Goal: Task Accomplishment & Management: Complete application form

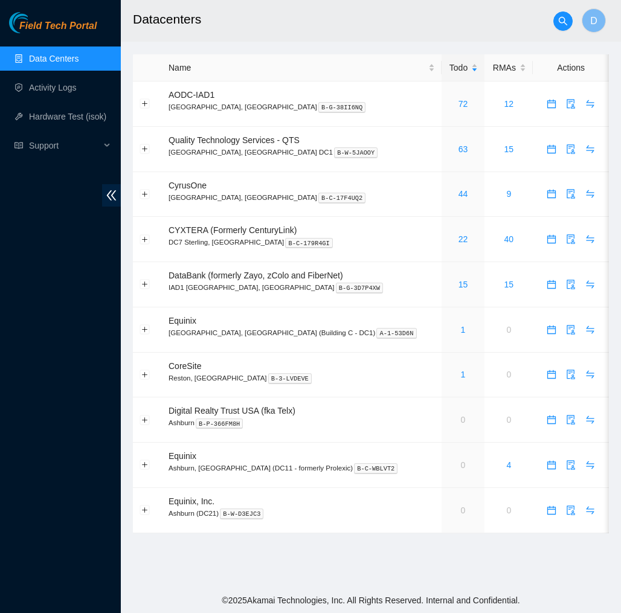
click at [73, 25] on span "Field Tech Portal" at bounding box center [57, 26] width 77 height 11
click at [56, 83] on link "Activity Logs" at bounding box center [53, 88] width 48 height 10
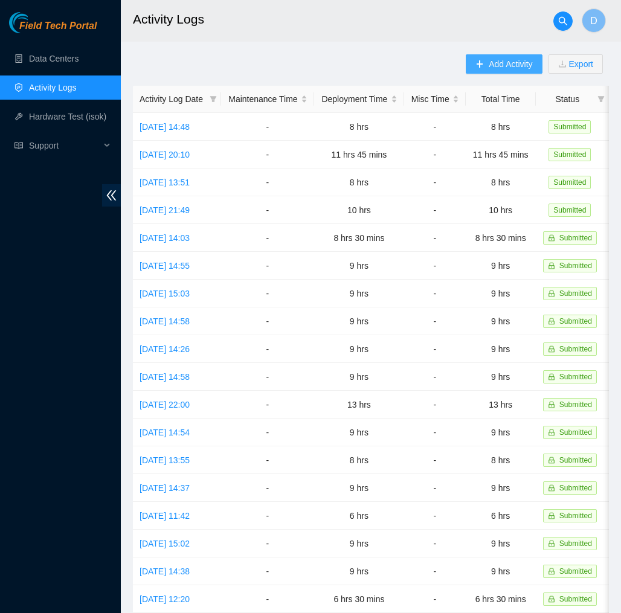
click at [502, 65] on span "Add Activity" at bounding box center [509, 63] width 43 height 13
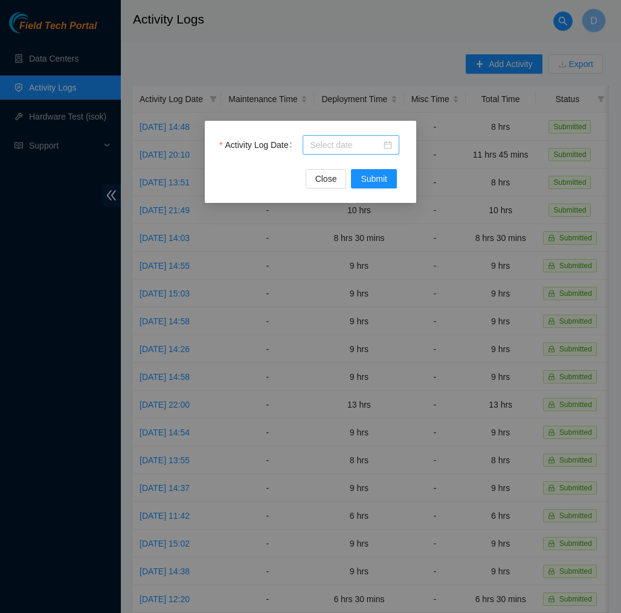
click at [383, 144] on div at bounding box center [351, 144] width 82 height 13
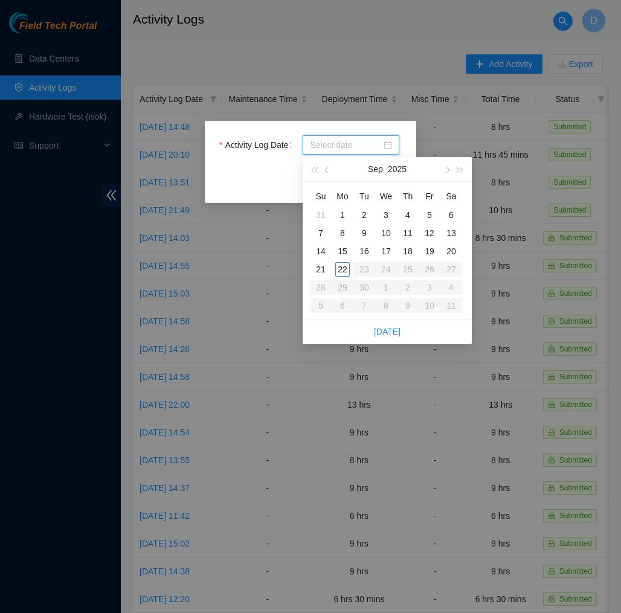
type input "[DATE]"
click at [340, 271] on div "22" at bounding box center [342, 269] width 14 height 14
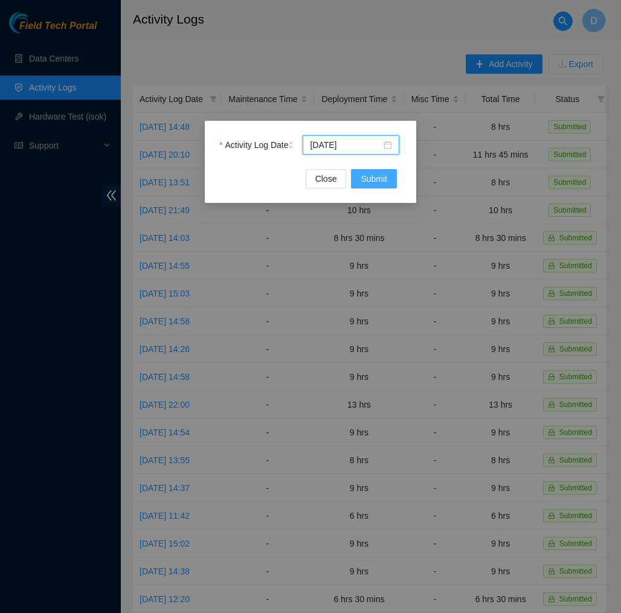
click at [377, 170] on button "Submit" at bounding box center [374, 178] width 46 height 19
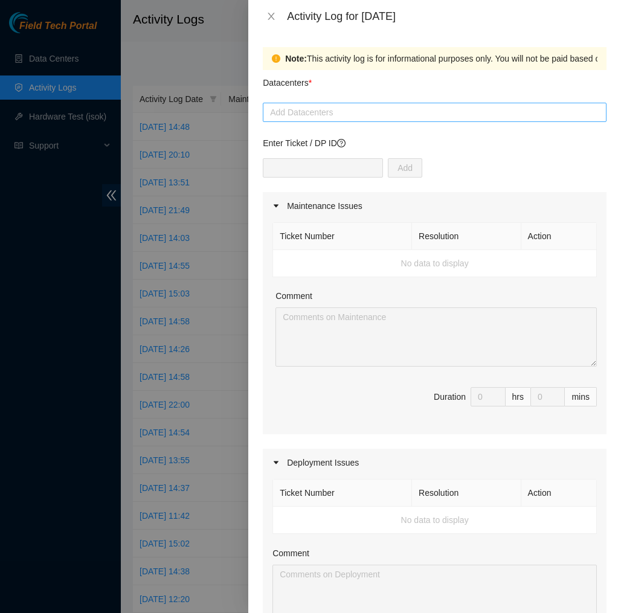
click at [388, 113] on div at bounding box center [434, 112] width 337 height 14
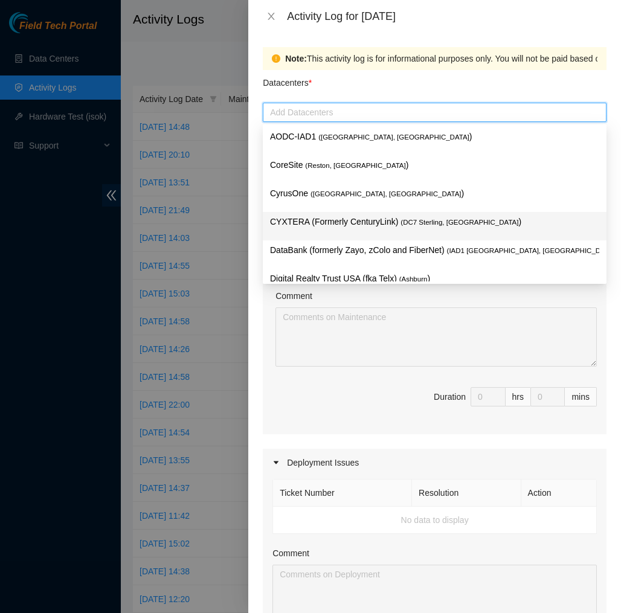
scroll to position [129, 0]
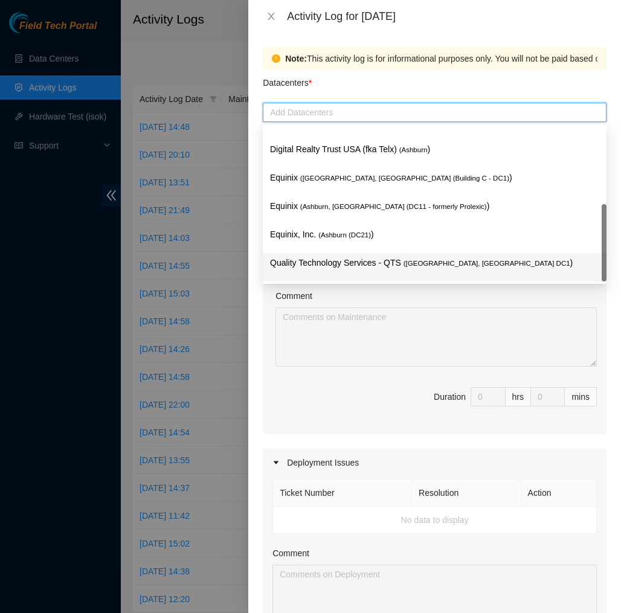
click at [350, 263] on p "Quality Technology Services - QTS ( [GEOGRAPHIC_DATA], [GEOGRAPHIC_DATA] DC1 )" at bounding box center [434, 263] width 329 height 14
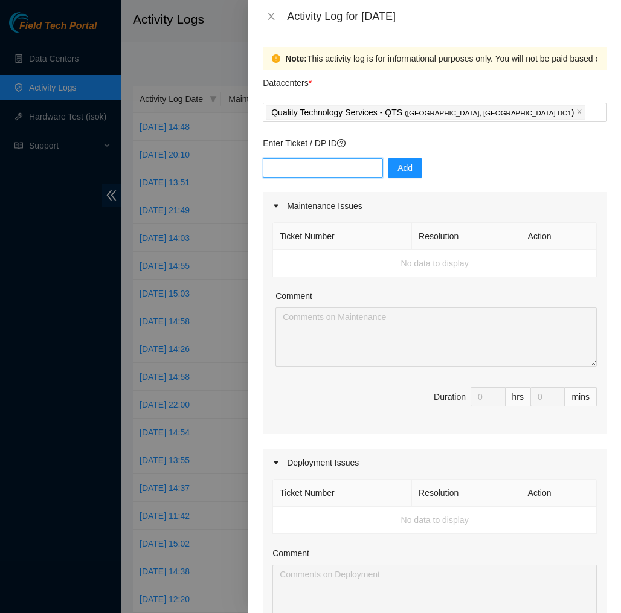
click at [348, 168] on input "text" at bounding box center [323, 167] width 120 height 19
type input "DP83139"
click at [401, 170] on span "Add" at bounding box center [404, 167] width 15 height 13
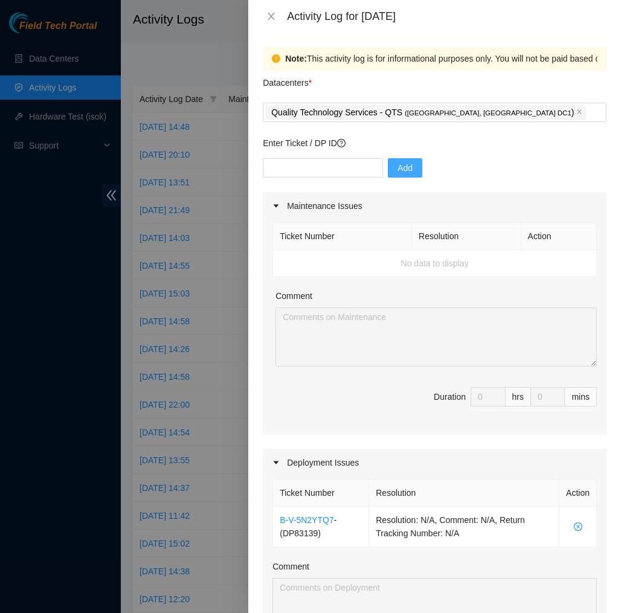
scroll to position [0, 0]
click at [577, 523] on icon "close-circle" at bounding box center [578, 526] width 8 height 8
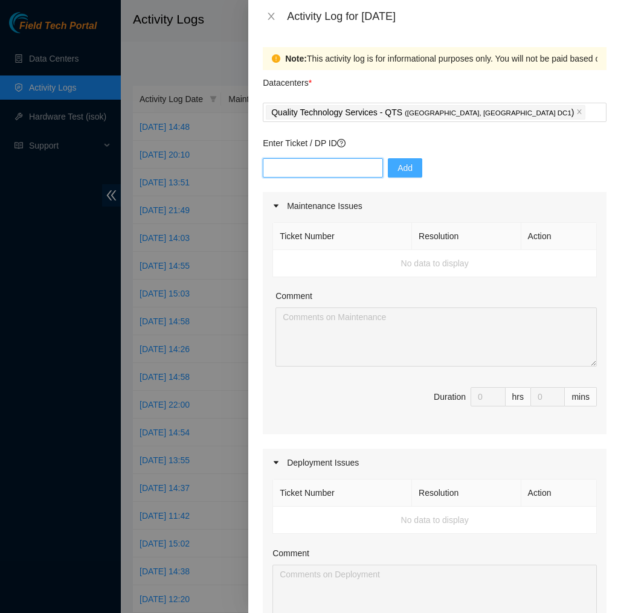
click at [358, 164] on input "text" at bounding box center [323, 167] width 120 height 19
type input "dp83140"
click at [417, 166] on button "Add" at bounding box center [405, 167] width 34 height 19
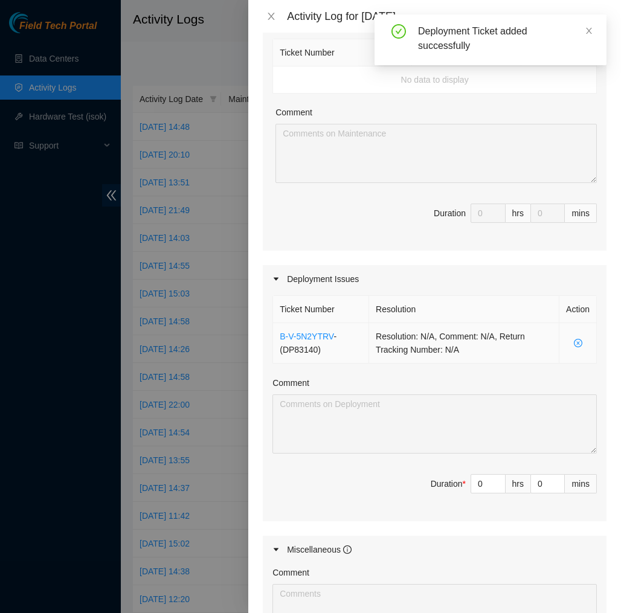
scroll to position [299, 0]
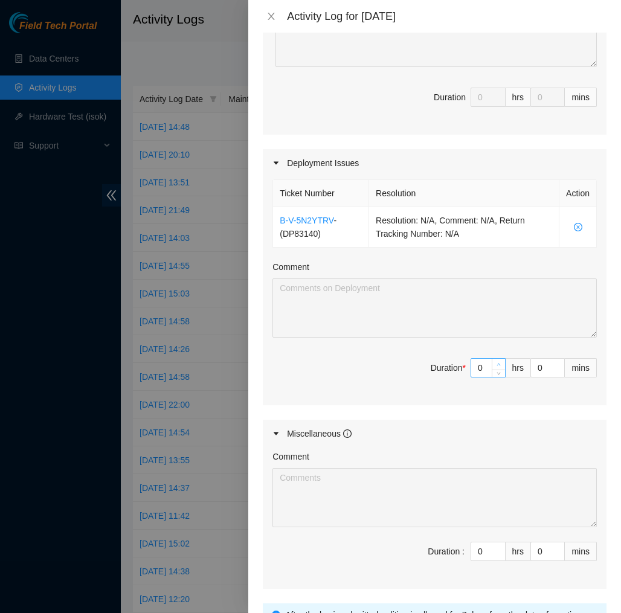
type input "1"
click at [500, 364] on icon "up" at bounding box center [498, 364] width 4 height 4
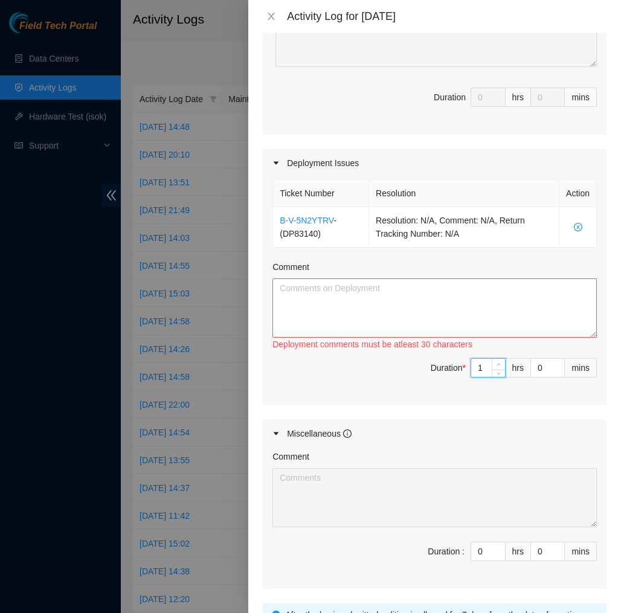
type input "2"
click at [500, 364] on icon "up" at bounding box center [498, 364] width 4 height 4
type input "3"
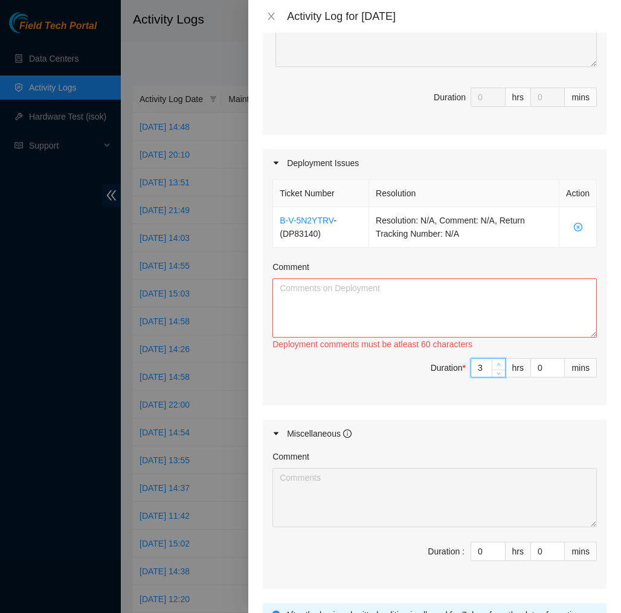
click at [500, 364] on icon "up" at bounding box center [498, 364] width 4 height 4
type input "4"
click at [500, 364] on icon "up" at bounding box center [498, 364] width 4 height 4
type input "5"
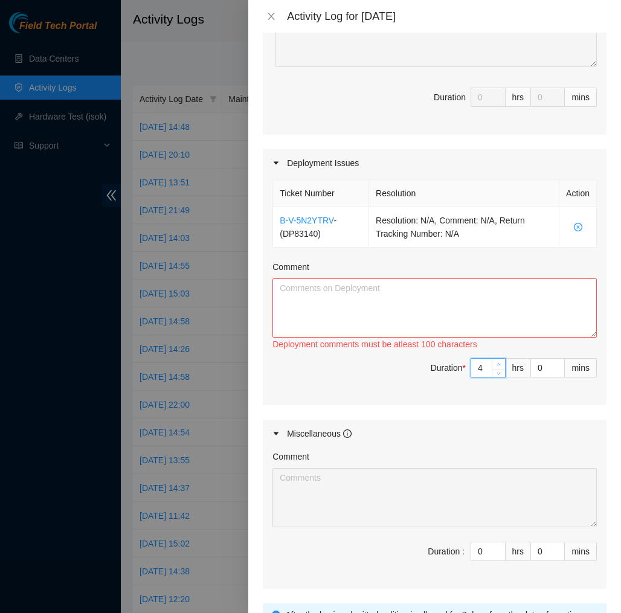
type input "5"
click at [500, 364] on icon "up" at bounding box center [498, 364] width 4 height 4
type input "6"
click at [500, 364] on icon "up" at bounding box center [498, 364] width 4 height 4
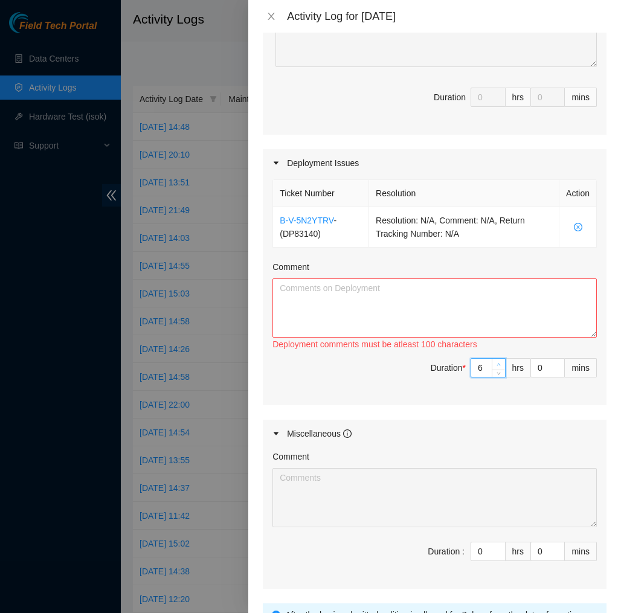
type input "7"
click at [500, 364] on icon "up" at bounding box center [498, 364] width 4 height 4
type input "8"
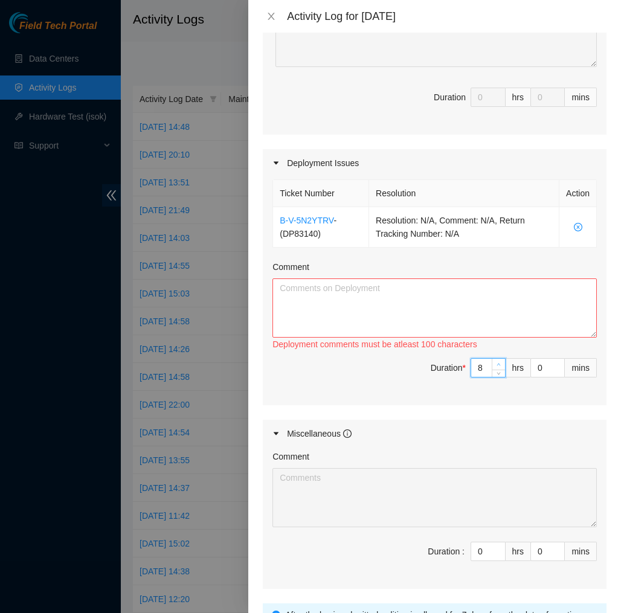
click at [500, 364] on icon "up" at bounding box center [498, 364] width 4 height 4
type input "9"
click at [500, 364] on icon "up" at bounding box center [498, 364] width 4 height 4
type input "10"
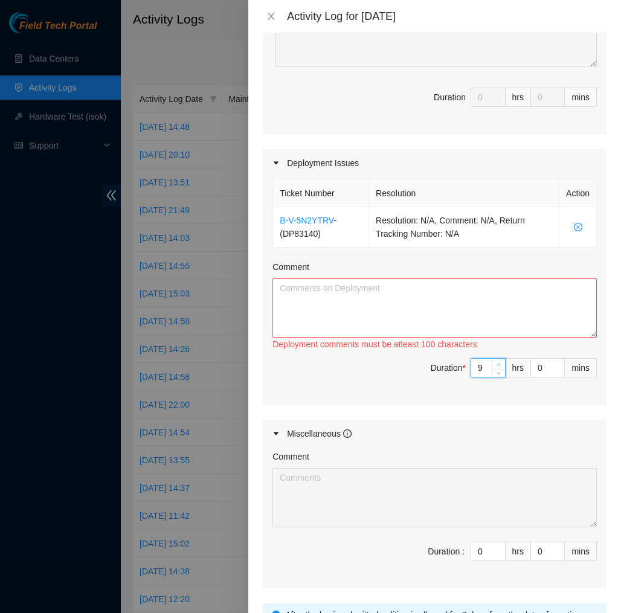
type input "10"
click at [500, 364] on icon "up" at bounding box center [498, 364] width 4 height 4
type input "9"
click at [500, 374] on span "down" at bounding box center [498, 371] width 7 height 7
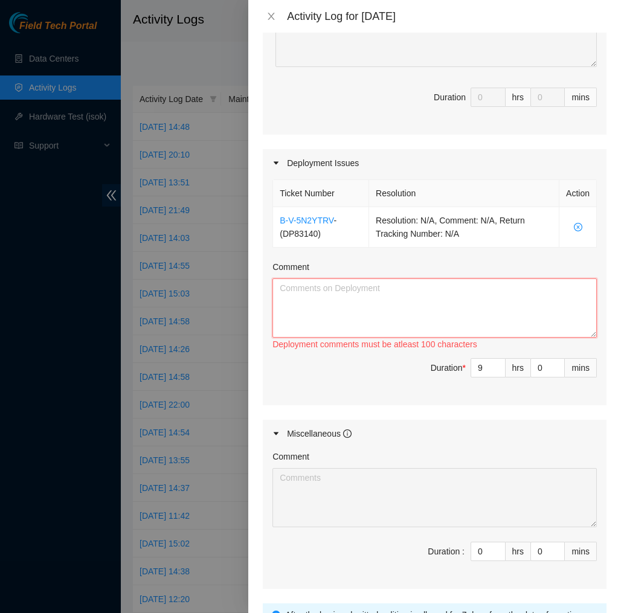
click at [491, 312] on textarea "Comment" at bounding box center [434, 307] width 324 height 59
paste textarea "EOD Report DP83140 [DATE], I had to power cycle a server on DP83139 for 10 minu…"
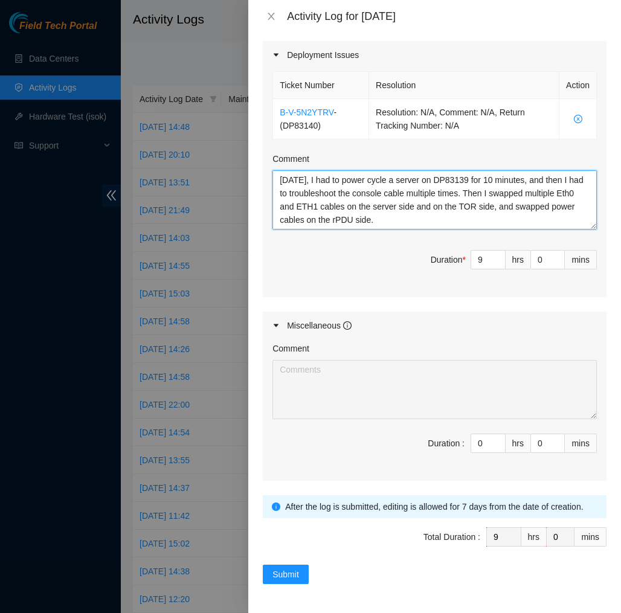
scroll to position [407, 0]
type textarea "EOD Report DP83140 [DATE], I had to power cycle a server on DP83139 for 10 minu…"
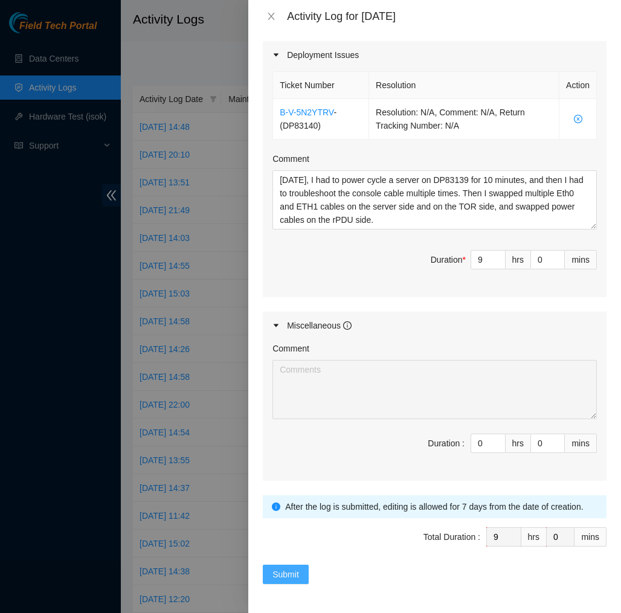
click at [286, 572] on span "Submit" at bounding box center [285, 573] width 27 height 13
